Goal: Information Seeking & Learning: Learn about a topic

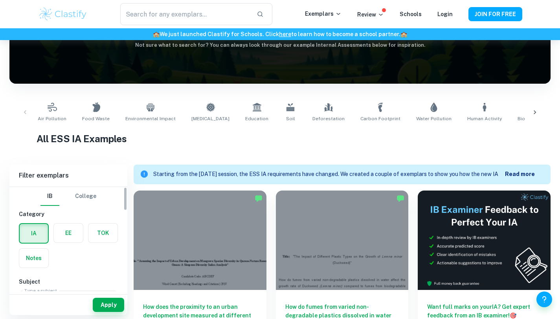
scroll to position [101, 0]
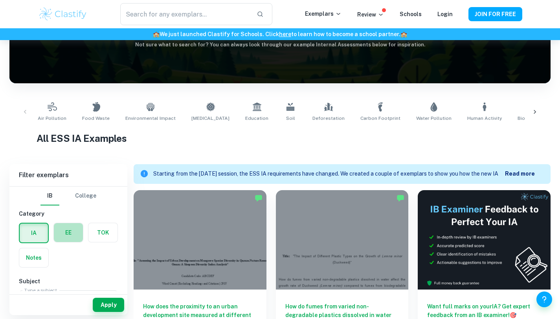
click at [68, 230] on label "button" at bounding box center [68, 232] width 29 height 19
click at [0, 0] on input "radio" at bounding box center [0, 0] width 0 height 0
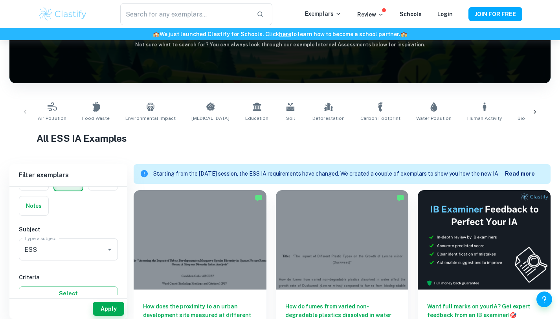
scroll to position [112, 0]
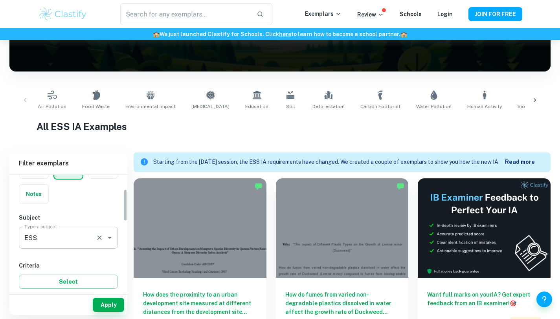
click at [99, 239] on icon "Clear" at bounding box center [99, 238] width 8 height 8
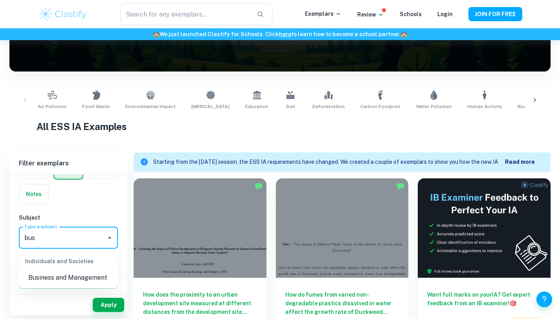
click at [90, 268] on div "Individuals and Societies" at bounding box center [68, 261] width 99 height 19
click at [90, 274] on li "Business and Management" at bounding box center [68, 278] width 99 height 14
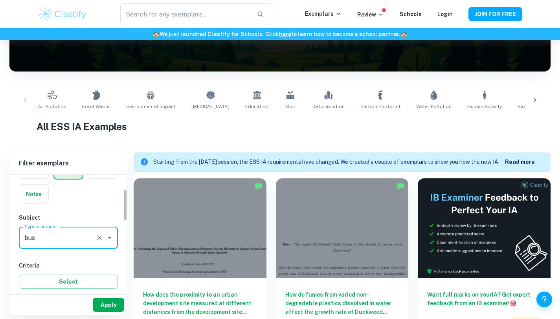
type input "Business and Management"
click at [113, 301] on button "Apply" at bounding box center [108, 305] width 31 height 14
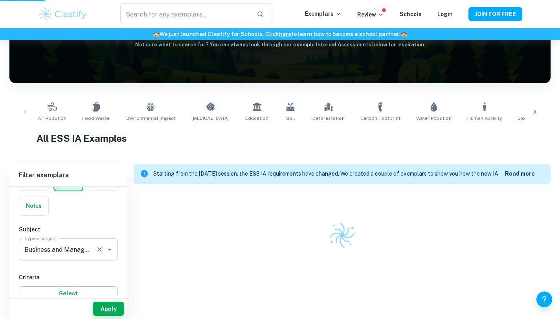
scroll to position [97, 0]
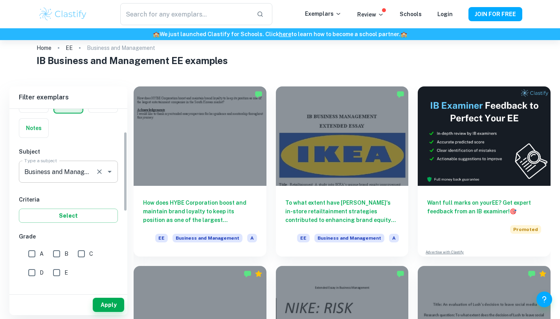
scroll to position [77, 0]
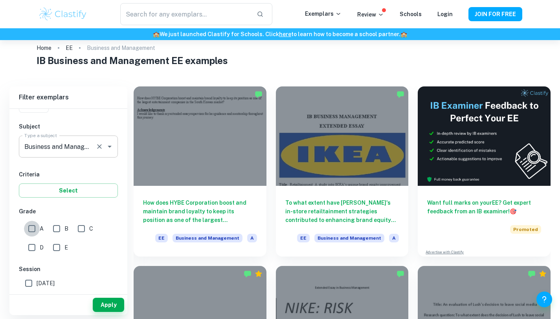
click at [35, 232] on input "A" at bounding box center [32, 229] width 16 height 16
checkbox input "true"
click at [54, 232] on input "B" at bounding box center [57, 229] width 16 height 16
checkbox input "true"
click at [116, 311] on button "Apply" at bounding box center [108, 305] width 31 height 14
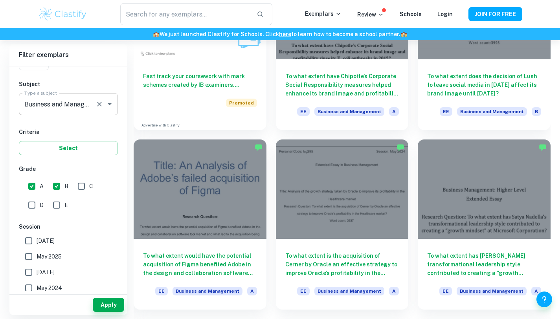
scroll to position [499, 0]
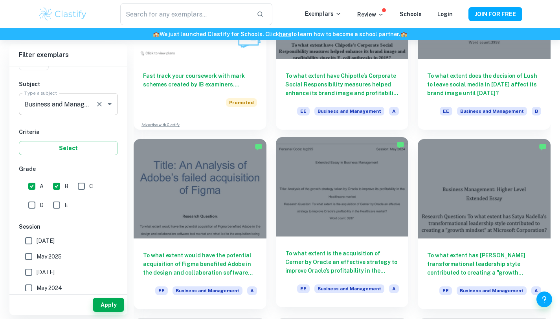
click at [295, 236] on div at bounding box center [342, 186] width 133 height 99
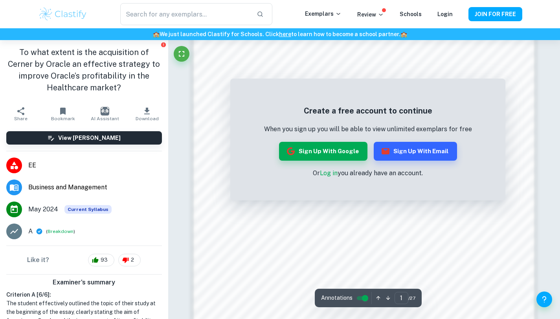
scroll to position [747, 0]
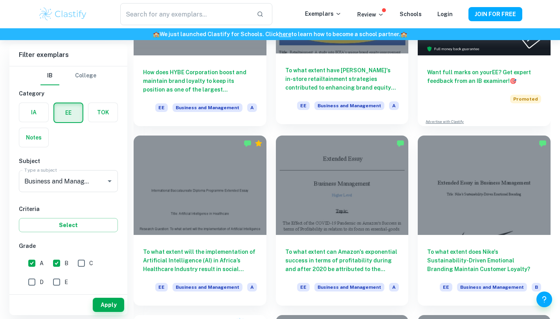
scroll to position [143, 0]
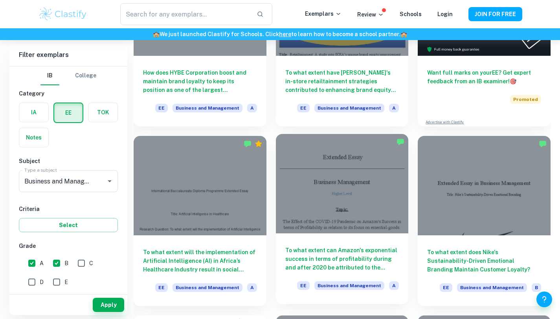
click at [381, 254] on h6 "To what extent can Amazon's exponential success in terms of profitability durin…" at bounding box center [342, 259] width 114 height 26
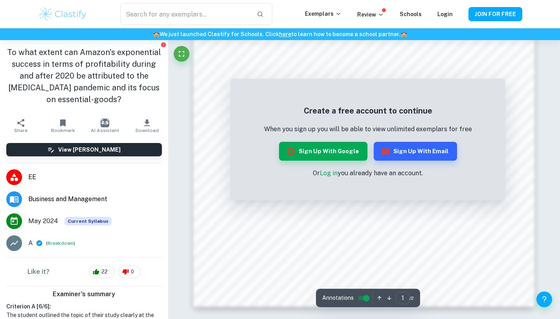
scroll to position [665, 0]
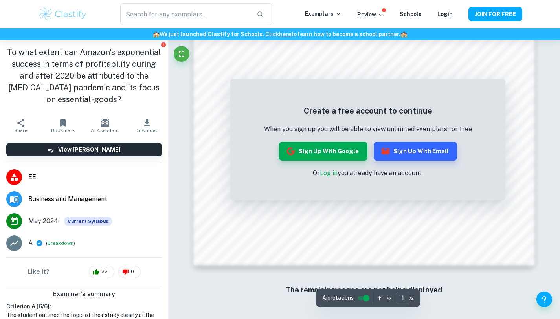
click at [364, 297] on input "controlled" at bounding box center [366, 297] width 28 height 9
click at [363, 297] on input "controlled" at bounding box center [360, 297] width 28 height 9
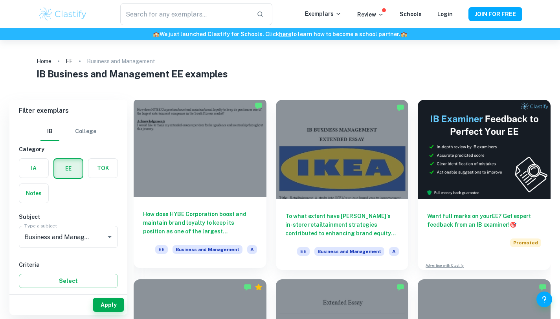
click at [191, 229] on h6 "How does HYBE Corporation boost and maintain brand loyalty to keep its position…" at bounding box center [200, 223] width 114 height 26
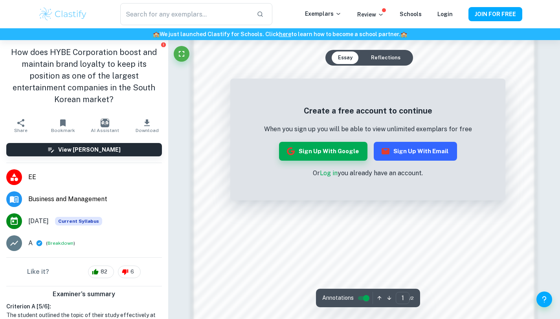
scroll to position [747, 0]
